Goal: Task Accomplishment & Management: Manage account settings

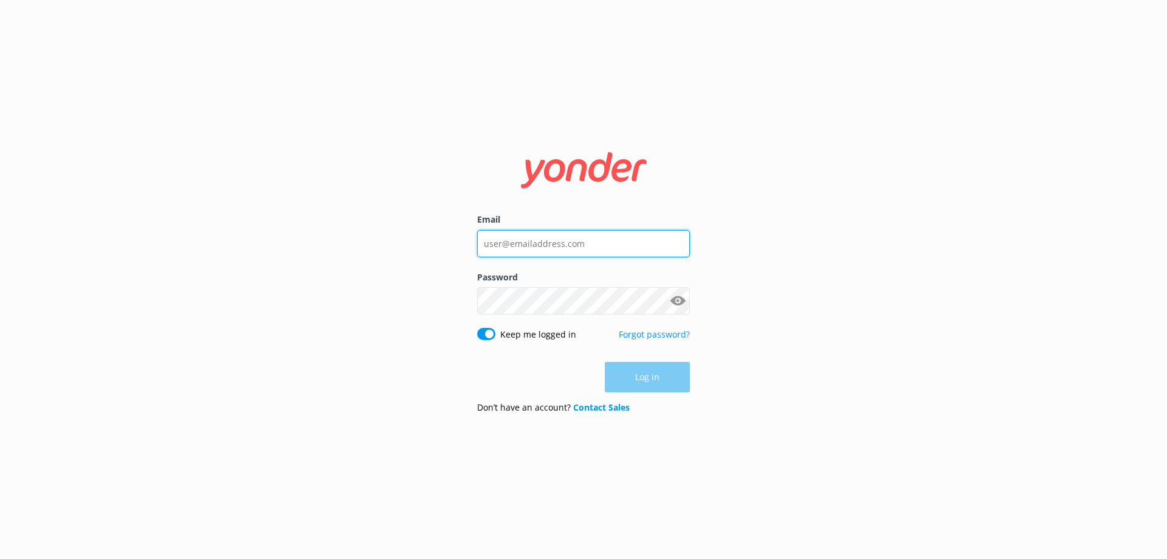
click at [619, 237] on input "Email" at bounding box center [583, 243] width 213 height 27
click at [617, 239] on input "Email" at bounding box center [583, 243] width 213 height 27
click at [562, 247] on input "Email" at bounding box center [583, 243] width 213 height 27
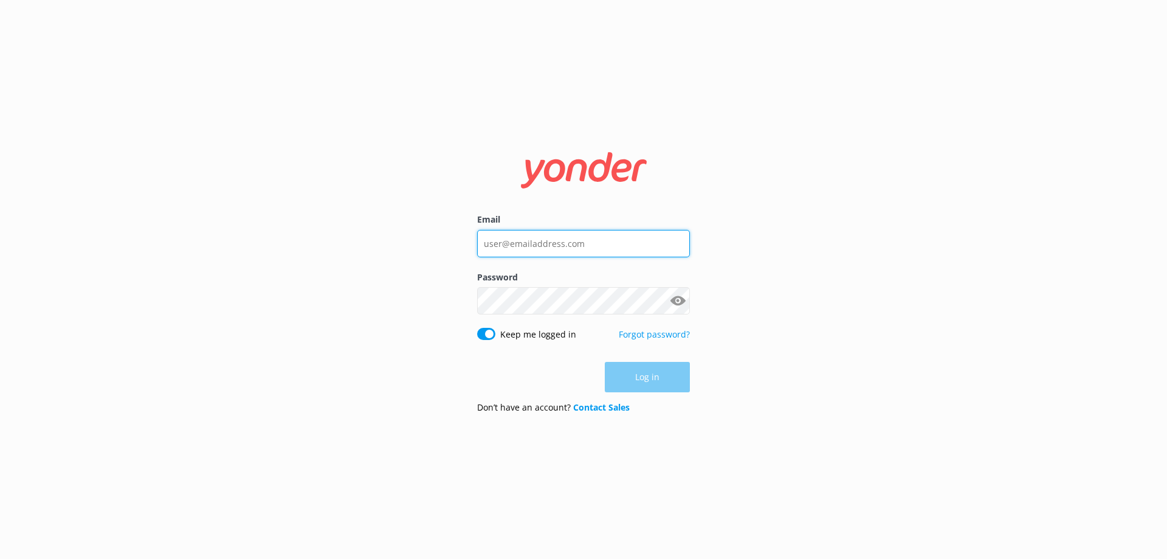
click at [562, 247] on input "Email" at bounding box center [583, 243] width 213 height 27
click at [536, 243] on input "Email" at bounding box center [583, 243] width 213 height 27
click at [389, 291] on div "Email Password Show password Keep me logged in Forgot password? Log in Don’t ha…" at bounding box center [583, 279] width 1167 height 559
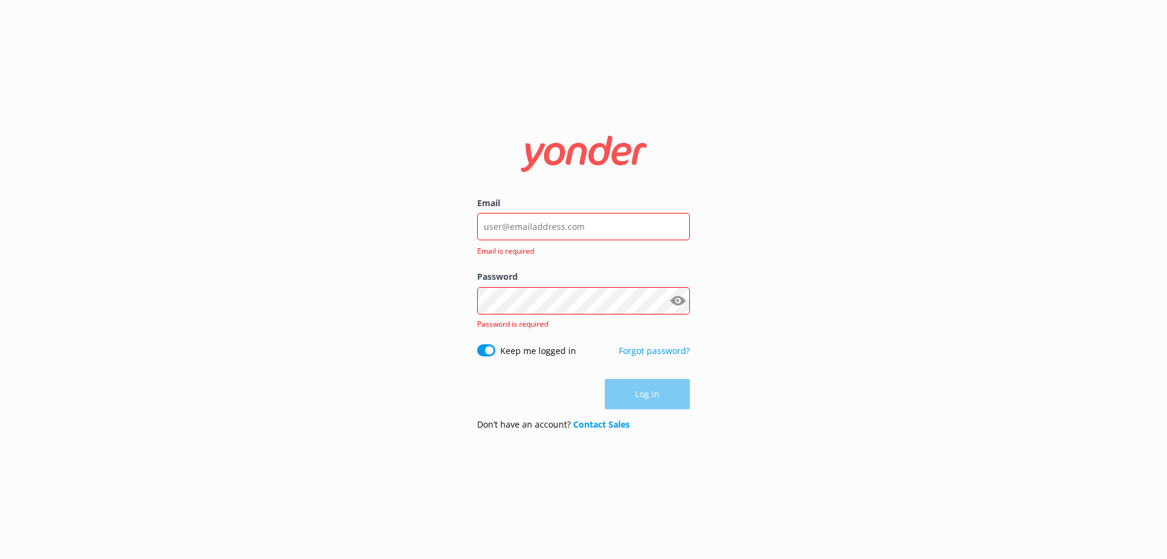
click at [539, 210] on div "Email Email is required" at bounding box center [583, 233] width 213 height 74
click at [534, 223] on input "Email" at bounding box center [583, 226] width 213 height 27
type input "n"
type input "b"
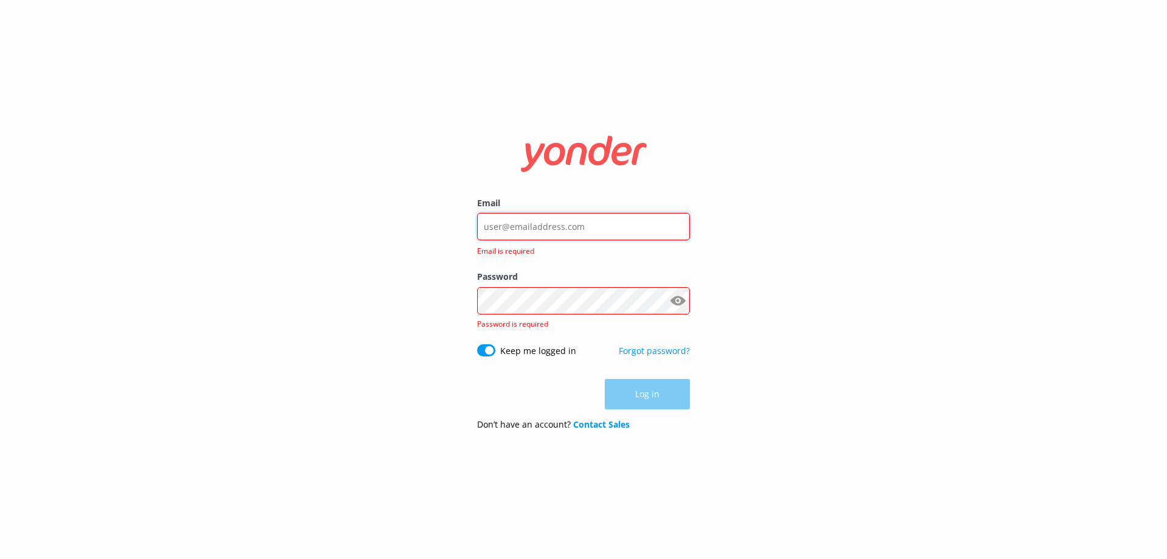
type input "[EMAIL_ADDRESS][DOMAIN_NAME]"
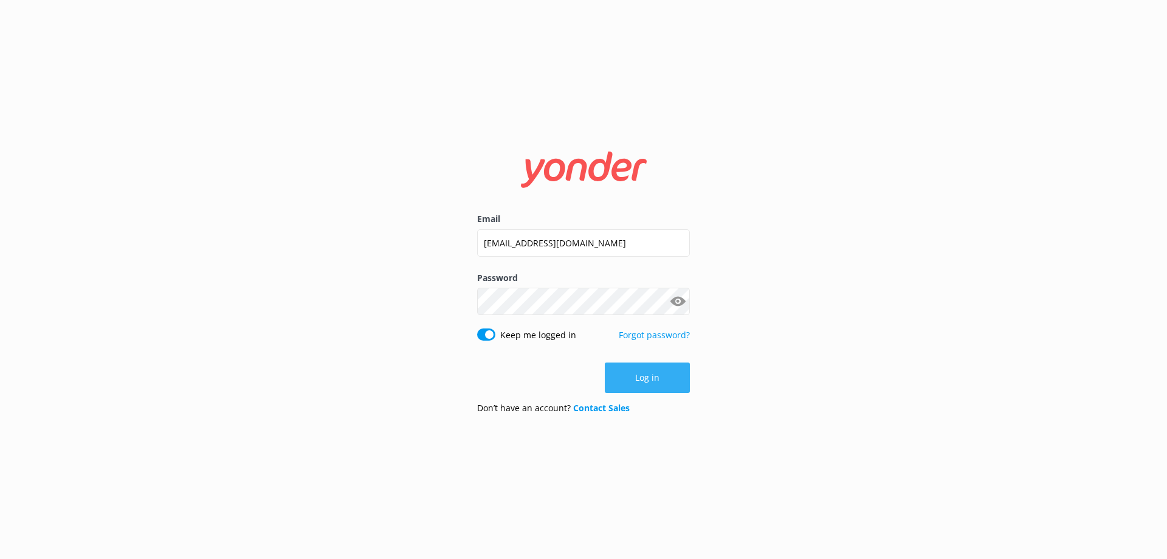
click at [622, 367] on button "Log in" at bounding box center [647, 377] width 85 height 30
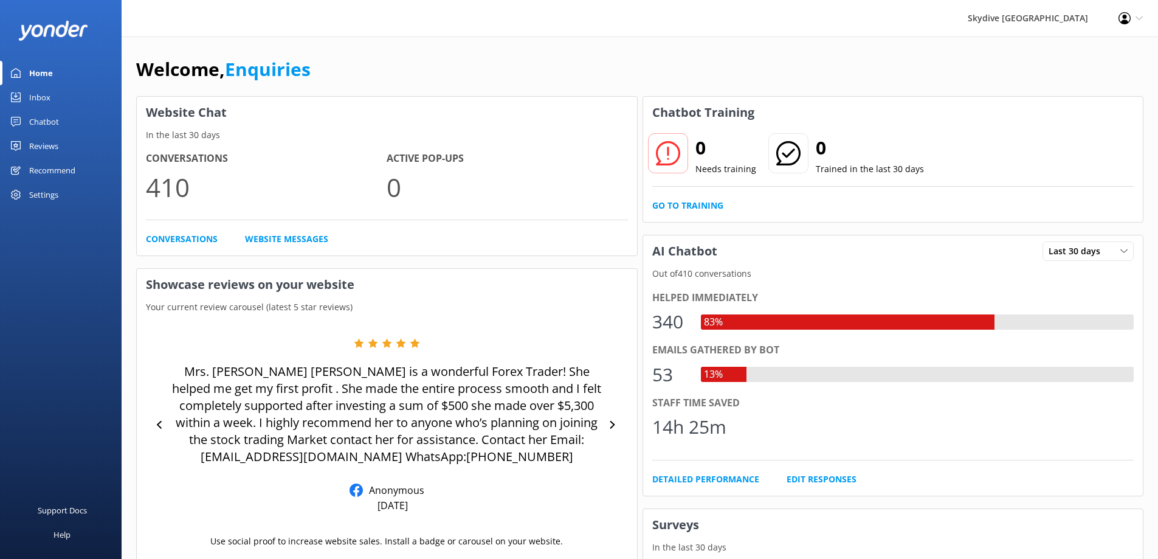
click at [46, 100] on div "Inbox" at bounding box center [39, 97] width 21 height 24
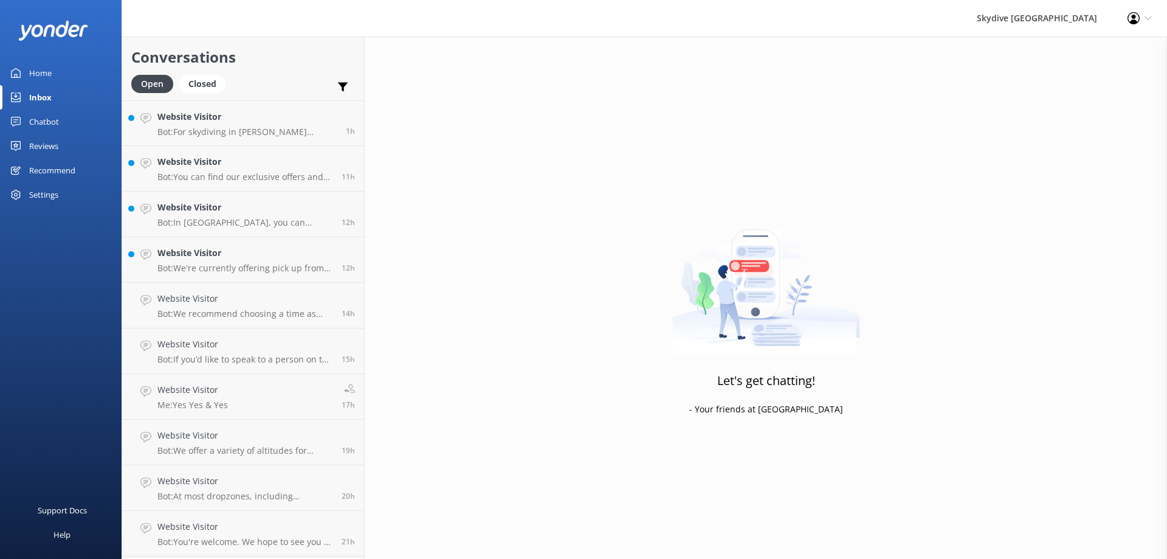
click at [47, 120] on div "Chatbot" at bounding box center [44, 121] width 30 height 24
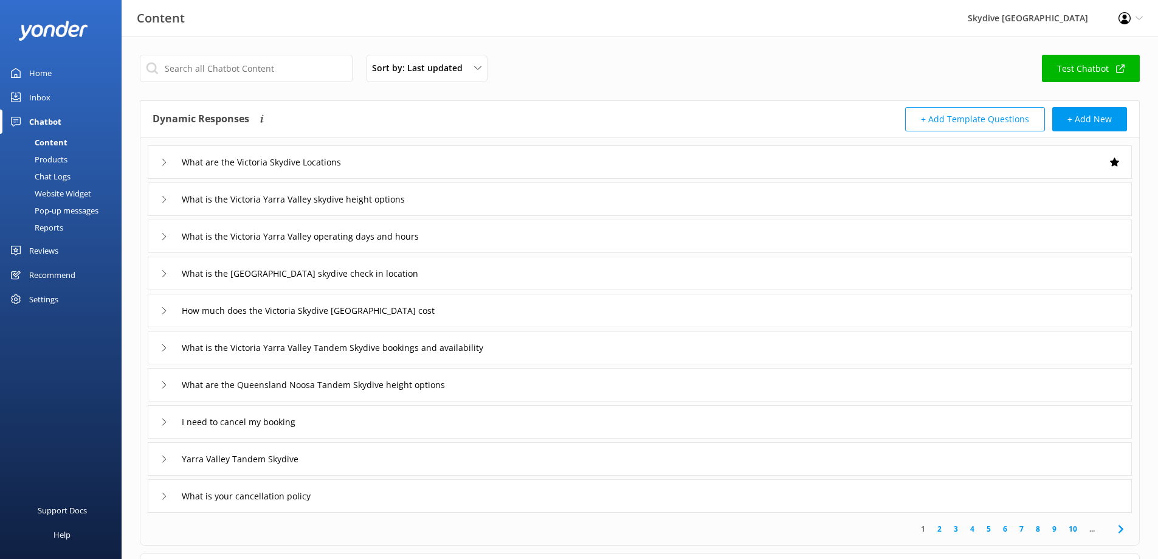
click at [42, 97] on div "Inbox" at bounding box center [39, 97] width 21 height 24
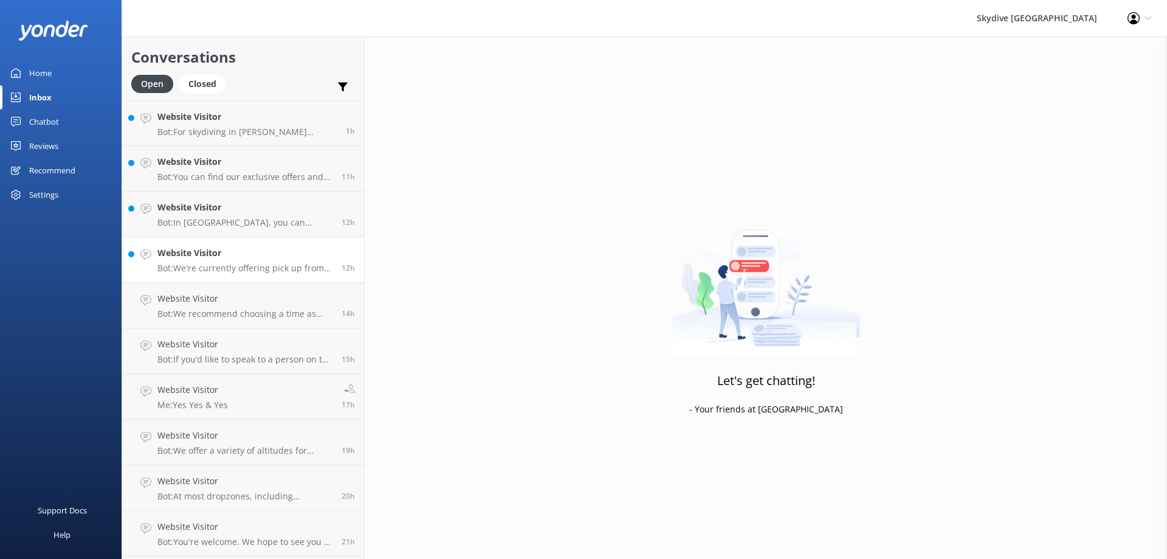
click at [198, 258] on h4 "Website Visitor" at bounding box center [244, 252] width 175 height 13
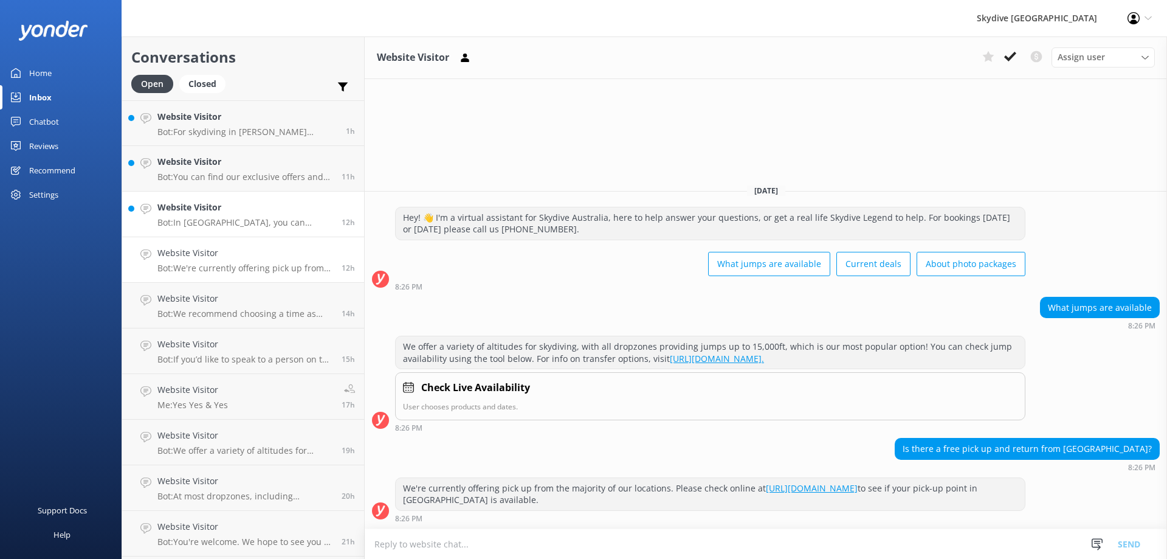
click at [180, 230] on link "Website Visitor Bot: In [GEOGRAPHIC_DATA], you can skydive in [GEOGRAPHIC_DATA]…" at bounding box center [243, 214] width 242 height 46
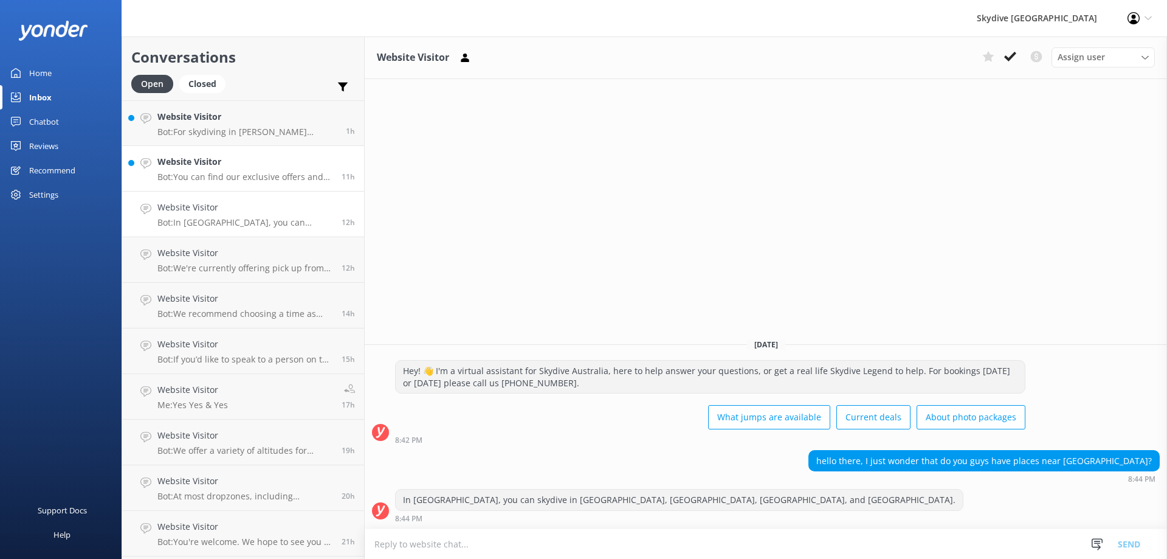
click at [207, 170] on div "Website Visitor Bot: You can find our exclusive offers and current deals by vis…" at bounding box center [244, 168] width 175 height 27
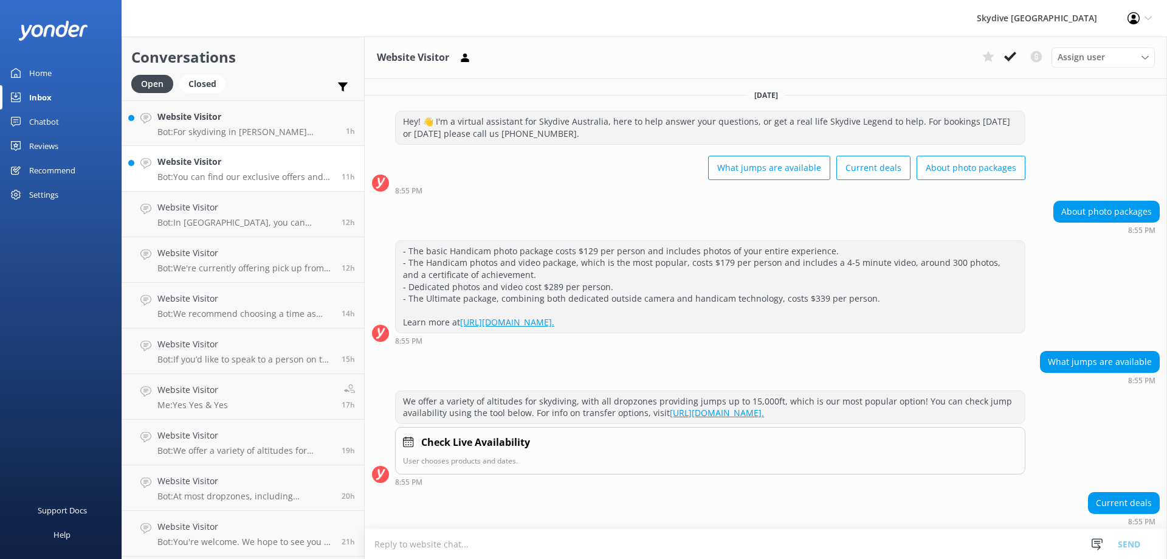
scroll to position [43, 0]
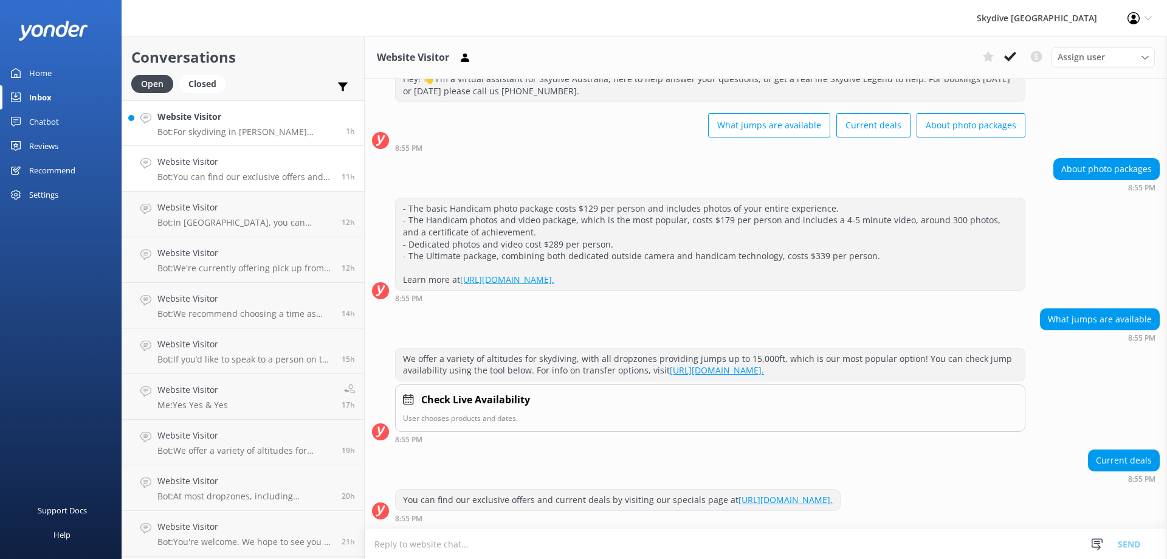
click at [225, 134] on p "Bot: For skydiving in [PERSON_NAME][GEOGRAPHIC_DATA], you can visit the followi…" at bounding box center [246, 131] width 179 height 11
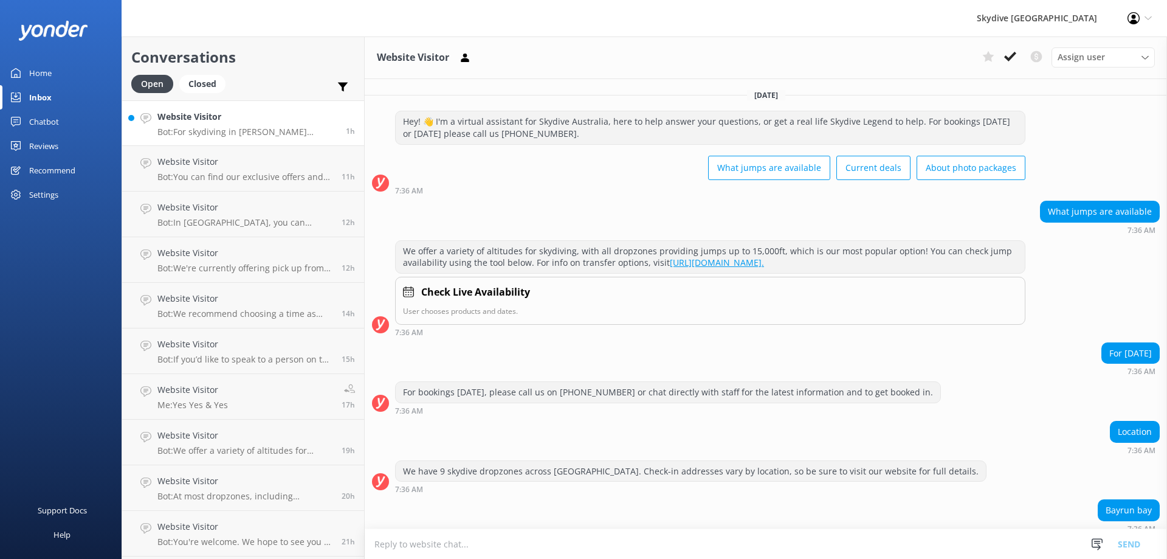
scroll to position [100, 0]
